Goal: Complete application form

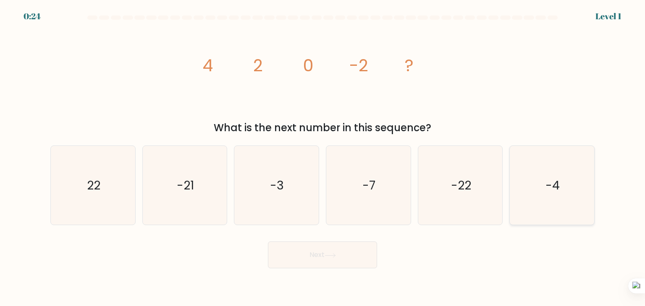
click at [552, 181] on text "-4" at bounding box center [552, 185] width 14 height 17
click at [323, 157] on input "f. -4" at bounding box center [322, 155] width 0 height 4
radio input "true"
click at [320, 261] on button "Next" at bounding box center [322, 255] width 109 height 27
click at [324, 252] on button "Next" at bounding box center [322, 255] width 109 height 27
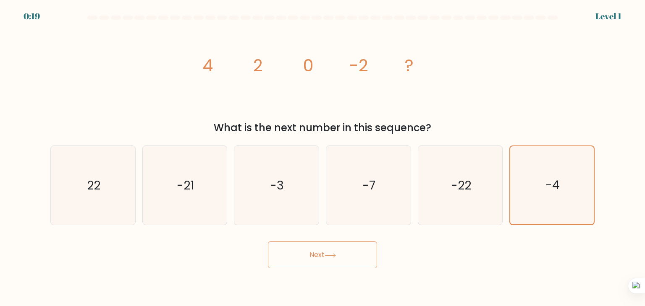
click at [320, 255] on button "Next" at bounding box center [322, 255] width 109 height 27
click at [319, 250] on button "Next" at bounding box center [322, 255] width 109 height 27
click at [314, 252] on button "Next" at bounding box center [322, 255] width 109 height 27
click at [308, 251] on button "Next" at bounding box center [322, 255] width 109 height 27
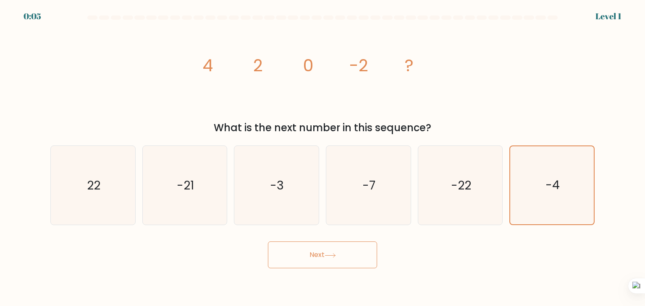
click at [322, 257] on button "Next" at bounding box center [322, 255] width 109 height 27
click at [308, 84] on icon "image/svg+xml 4 2 0 -2 ?" at bounding box center [322, 71] width 252 height 92
